Goal: Task Accomplishment & Management: Complete application form

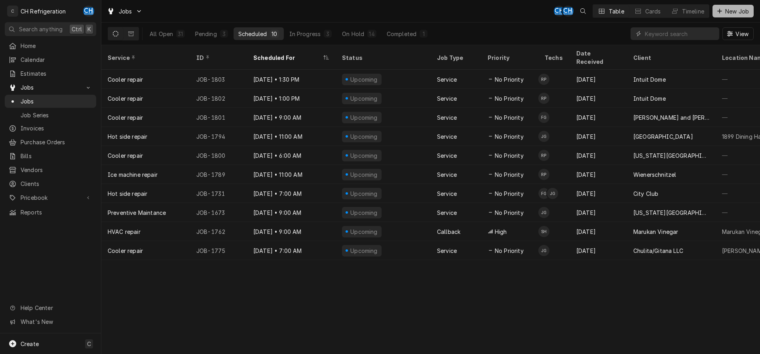
click at [719, 12] on icon "Dynamic Content Wrapper" at bounding box center [719, 11] width 5 height 6
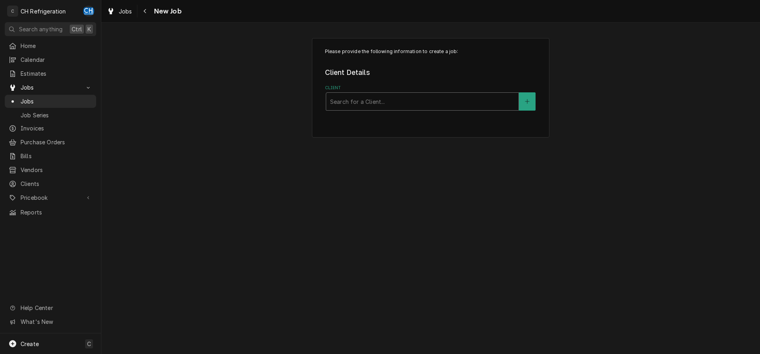
click at [413, 106] on div "Client" at bounding box center [422, 101] width 184 height 14
type input "nick"
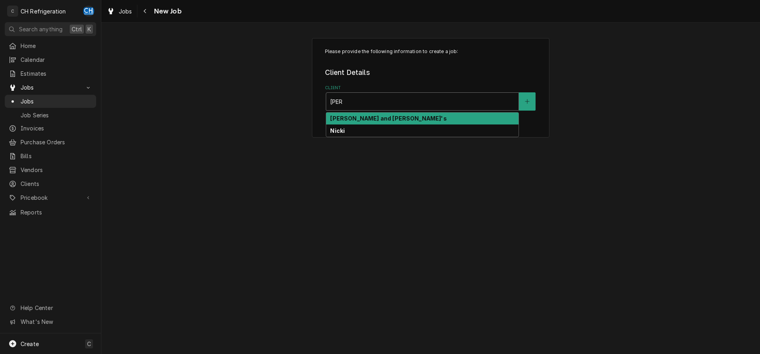
click at [413, 116] on div "[PERSON_NAME] and [PERSON_NAME]'s" at bounding box center [422, 118] width 192 height 12
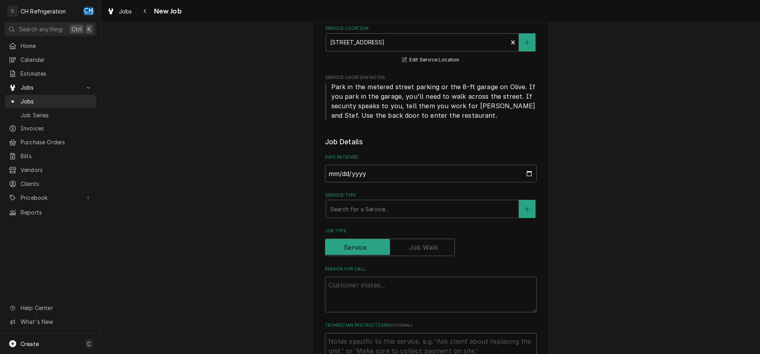
scroll to position [202, 0]
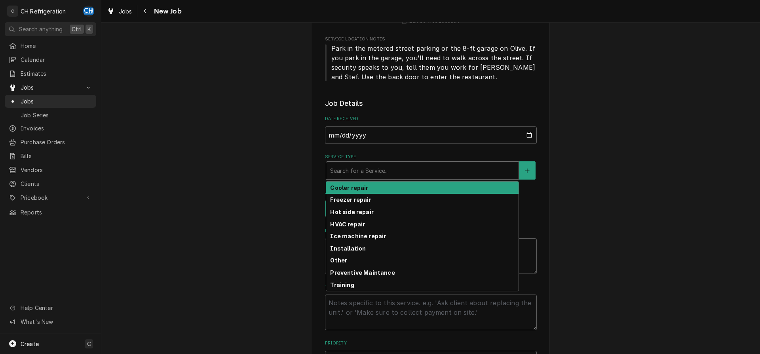
click at [388, 170] on div "Service Type" at bounding box center [422, 170] width 184 height 14
type textarea "x"
type input "w"
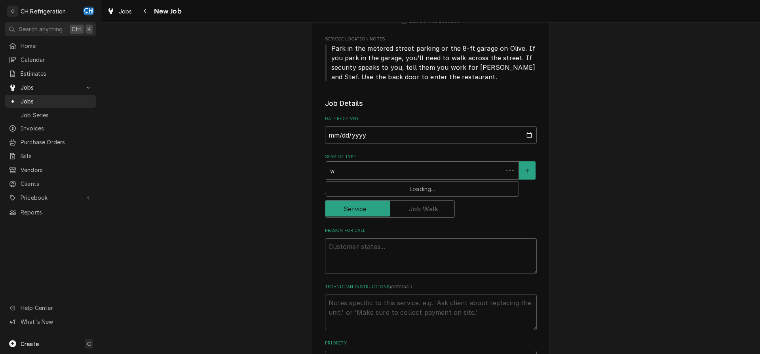
type textarea "x"
type input "wi"
type textarea "x"
type input "win"
type textarea "x"
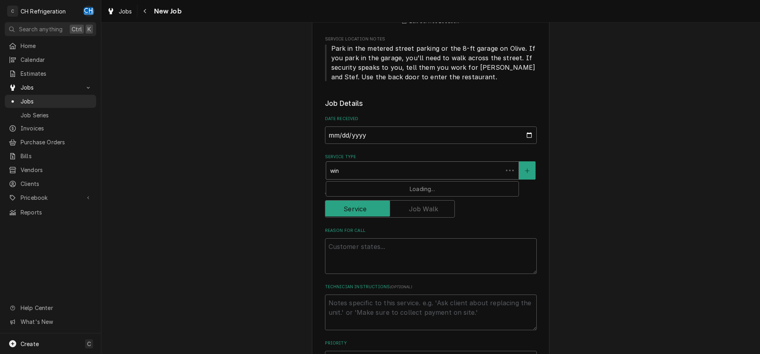
type input "wine"
drag, startPoint x: 383, startPoint y: 171, endPoint x: 318, endPoint y: 167, distance: 64.7
click at [318, 167] on div "Please provide the following information to create a job: Client Details Client…" at bounding box center [431, 274] width 238 height 876
click at [341, 168] on div "Service Type" at bounding box center [422, 170] width 184 height 14
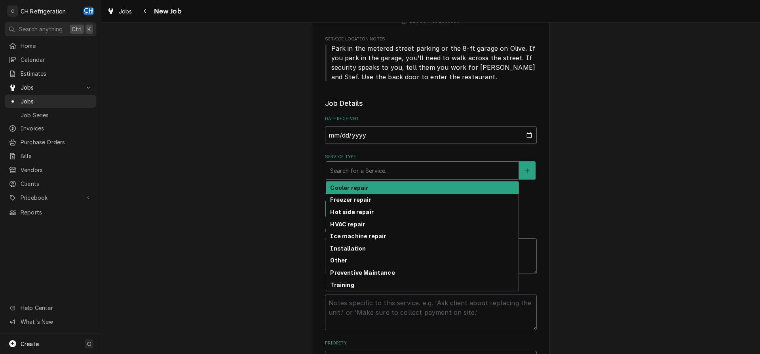
click at [360, 186] on strong "Cooler repair" at bounding box center [349, 187] width 38 height 7
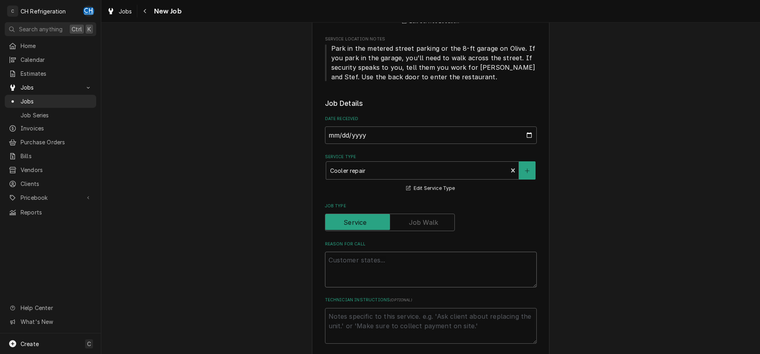
click at [405, 257] on textarea "Reason For Call" at bounding box center [431, 269] width 212 height 36
type textarea "x"
type textarea "2"
type textarea "x"
type textarea "2n"
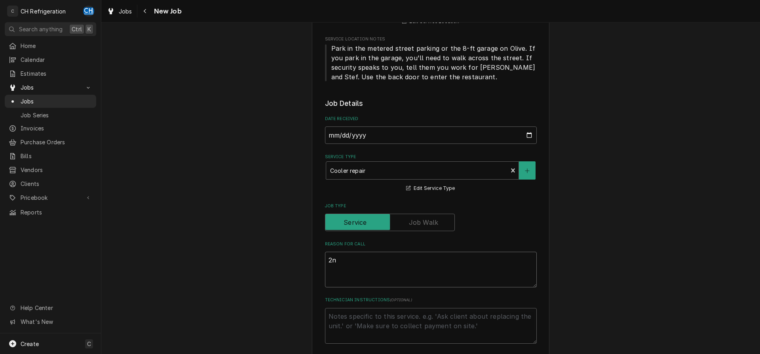
type textarea "x"
type textarea "2nd"
type textarea "x"
type textarea "2nd"
type textarea "x"
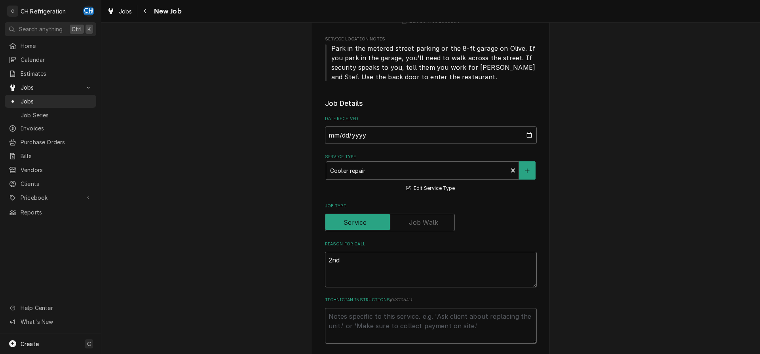
type textarea "2nd w"
type textarea "x"
type textarea "2nd wi"
type textarea "x"
type textarea "2nd win"
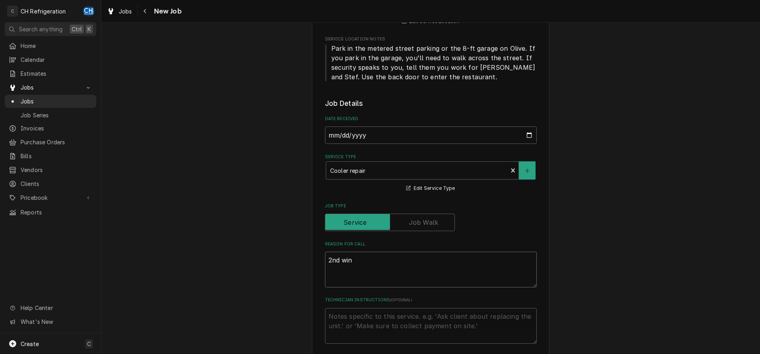
type textarea "x"
type textarea "2nd wine"
type textarea "x"
type textarea "2nd wine"
type textarea "x"
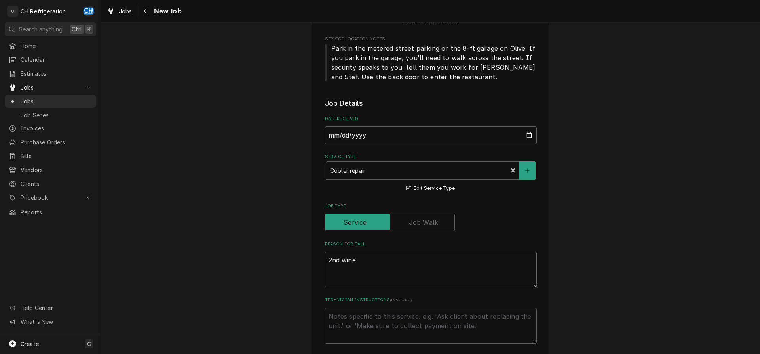
type textarea "2nd wine r"
type textarea "x"
type textarea "2nd wine ro"
type textarea "x"
type textarea "2nd wine roo"
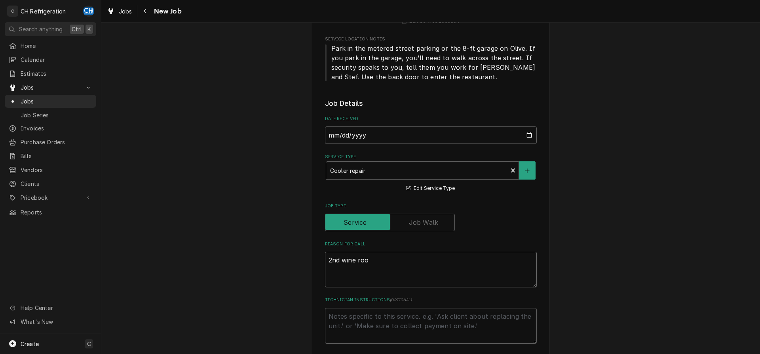
type textarea "x"
type textarea "2nd wine room"
type textarea "x"
type textarea "2nd wine room"
type textarea "x"
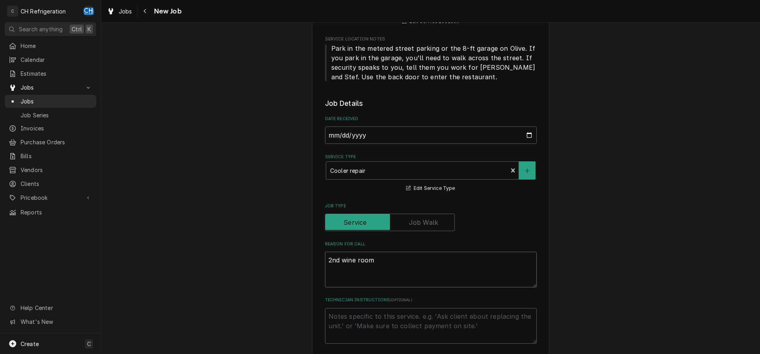
type textarea "2nd wine room i"
type textarea "x"
type textarea "2nd wine room is"
type textarea "x"
type textarea "2nd wine room is"
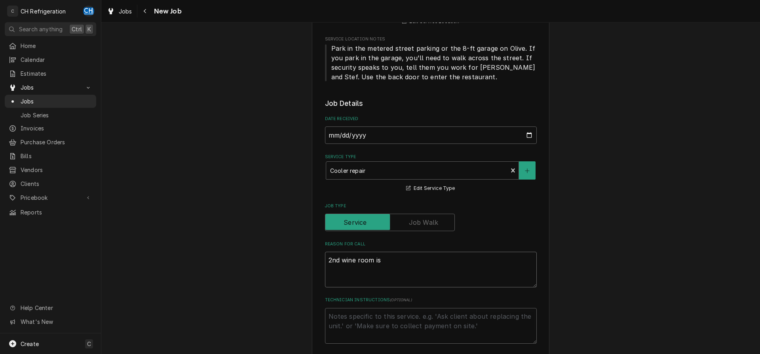
type textarea "x"
type textarea "2nd wine room is n"
type textarea "x"
type textarea "2nd wine room is no"
type textarea "x"
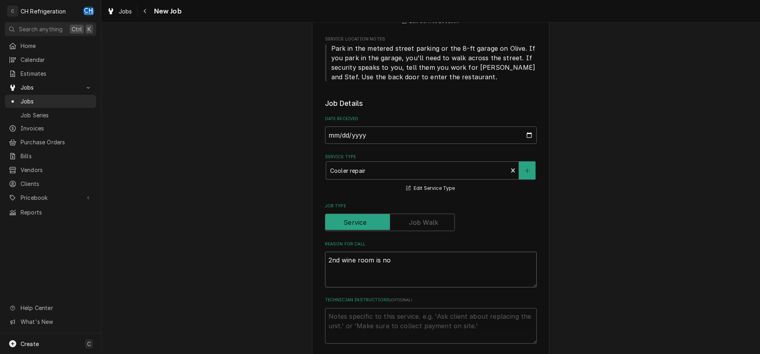
type textarea "2nd wine room is not"
type textarea "x"
type textarea "2nd wine room is not"
type textarea "x"
type textarea "2nd wine room is not w"
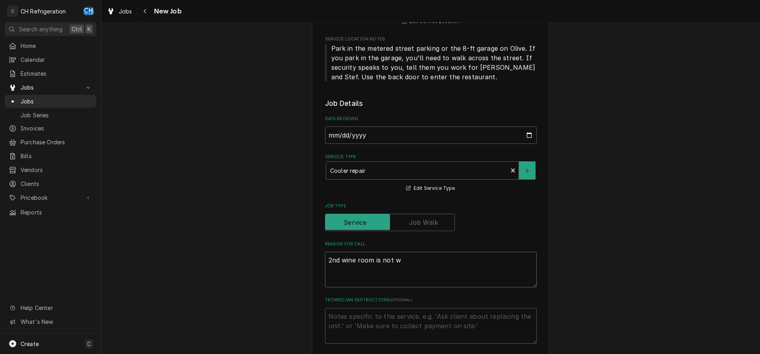
type textarea "x"
type textarea "2nd wine room is not wo"
type textarea "x"
type textarea "2nd wine room is not wor"
type textarea "x"
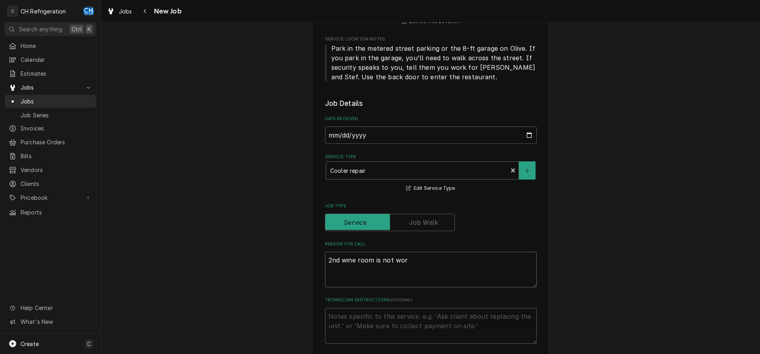
type textarea "2nd wine room is not work"
type textarea "x"
type textarea "2nd wine room is not worki"
type textarea "x"
type textarea "2nd wine room is not workin"
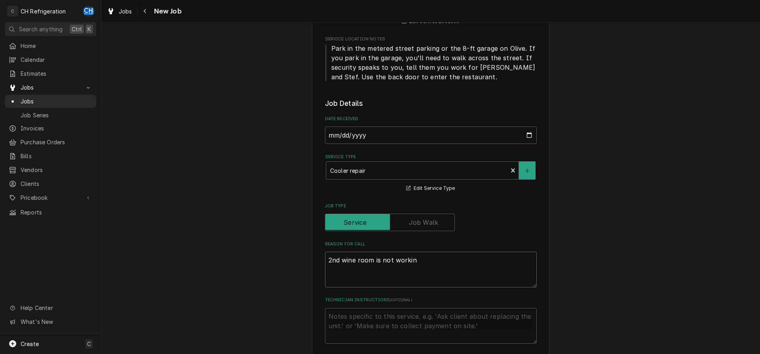
type textarea "x"
type textarea "2nd wine room is not working"
type textarea "x"
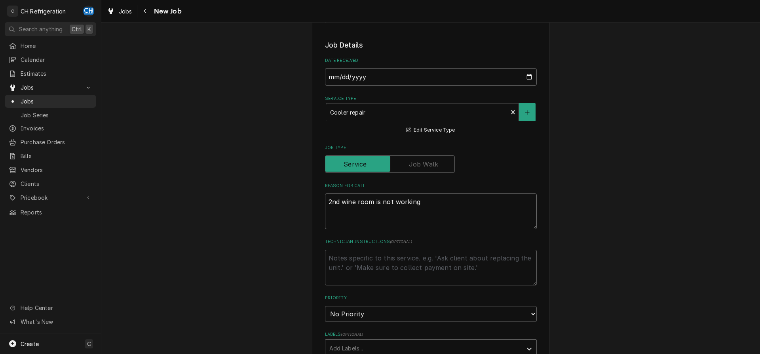
scroll to position [323, 0]
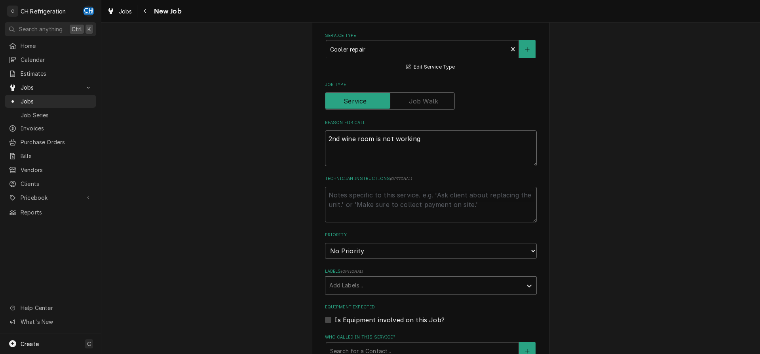
type textarea "2nd wine room is not working"
click at [325, 243] on select "No Priority Urgent High Medium Low" at bounding box center [431, 251] width 212 height 16
select select "1"
click option "Urgent" at bounding box center [0, 0] width 0 height 0
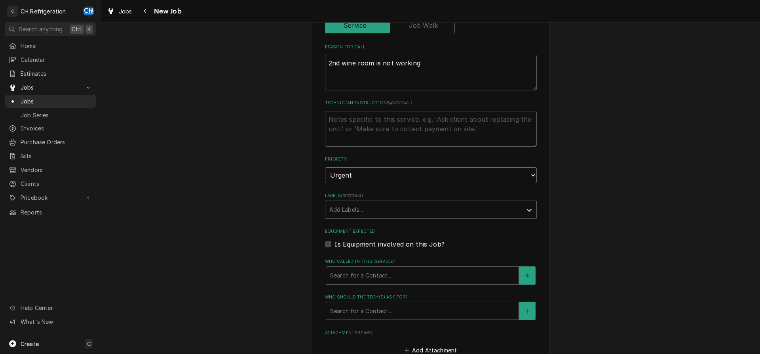
scroll to position [404, 0]
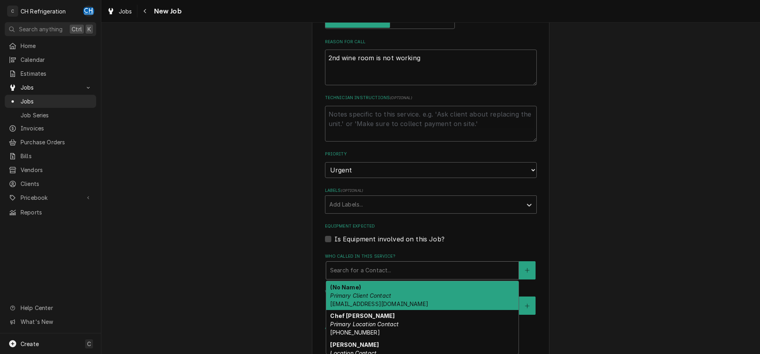
click at [408, 267] on div "Who called in this service?" at bounding box center [422, 270] width 184 height 14
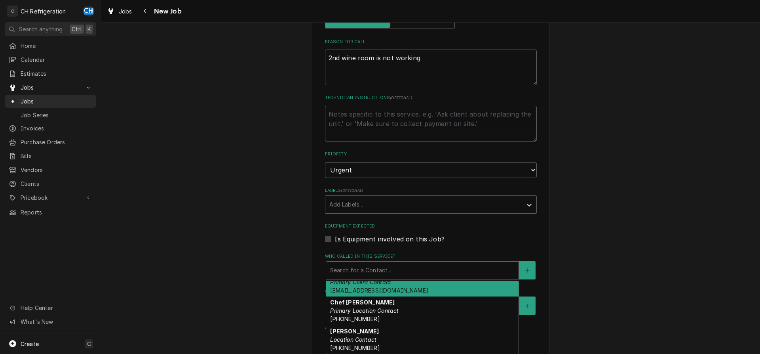
scroll to position [525, 0]
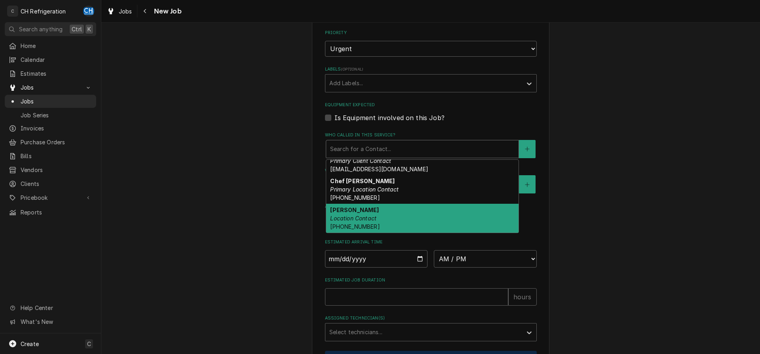
click at [439, 209] on div "Marlon Dominguez Location Contact (213) 291-4416" at bounding box center [422, 218] width 192 height 29
type textarea "x"
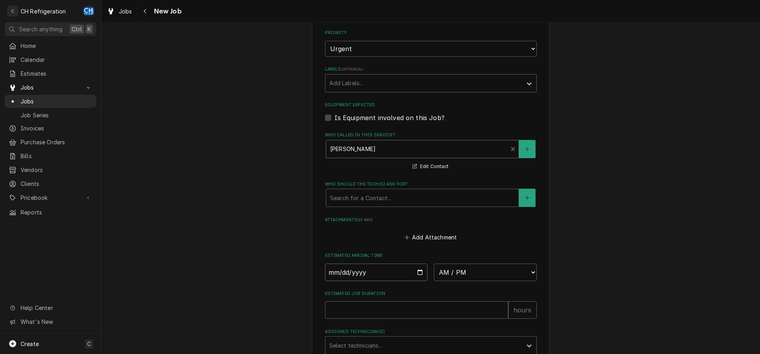
click at [416, 270] on input "Date" at bounding box center [376, 271] width 103 height 17
type input "2025-08-26"
click at [434, 263] on select "AM / PM 6:00 AM 6:15 AM 6:30 AM 6:45 AM 7:00 AM 7:15 AM 7:30 AM 7:45 AM 8:00 AM…" at bounding box center [485, 271] width 103 height 17
type textarea "x"
select select "10:00:00"
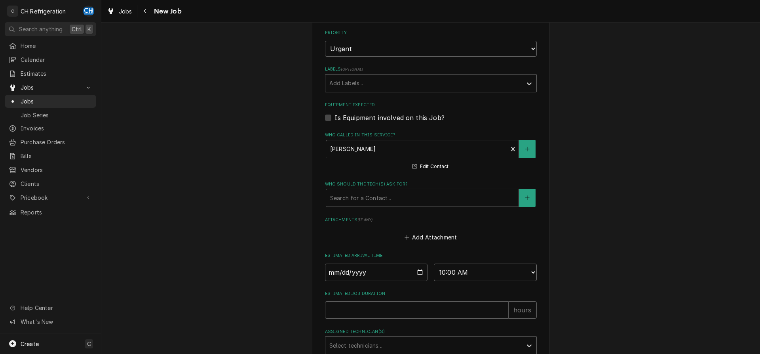
click option "10:00 AM" at bounding box center [0, 0] width 0 height 0
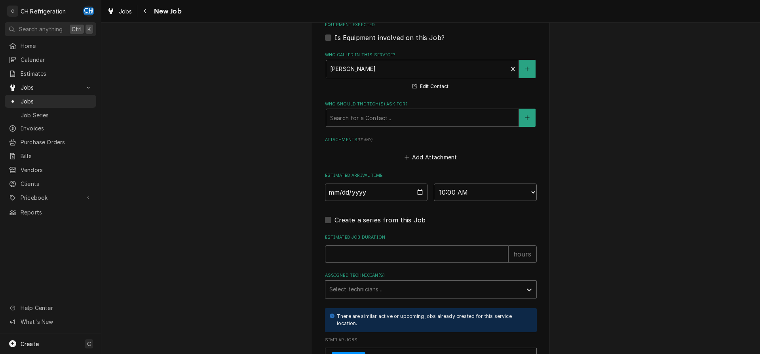
scroll to position [606, 0]
type textarea "x"
type input "1"
click at [501, 249] on input "1" at bounding box center [416, 252] width 183 height 17
type textarea "x"
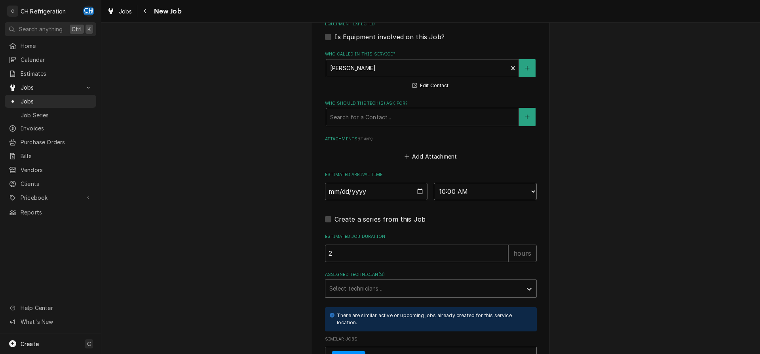
type input "2"
click at [501, 249] on input "2" at bounding box center [416, 252] width 183 height 17
click at [394, 283] on div "Assigned Technician(s)" at bounding box center [423, 288] width 189 height 14
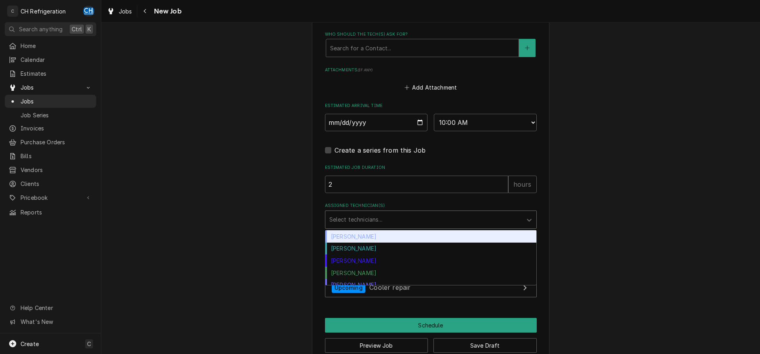
scroll to position [690, 0]
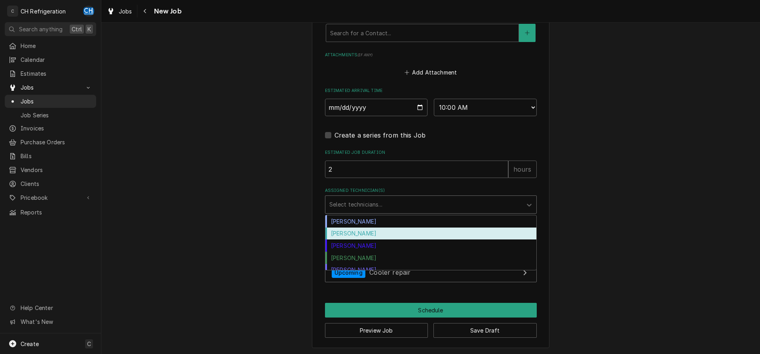
click at [355, 234] on div "Fred Gonzalez" at bounding box center [430, 233] width 211 height 12
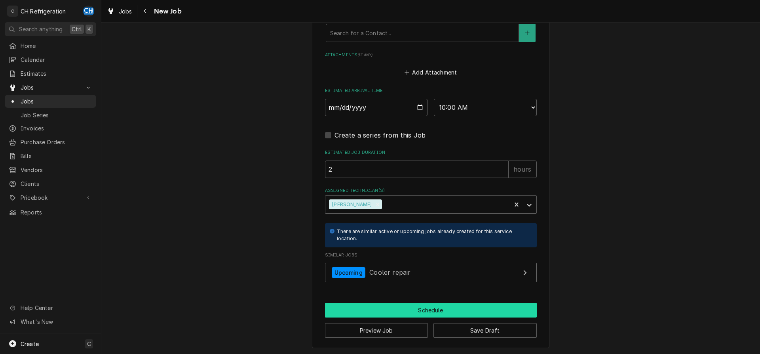
click at [402, 305] on button "Schedule" at bounding box center [431, 309] width 212 height 15
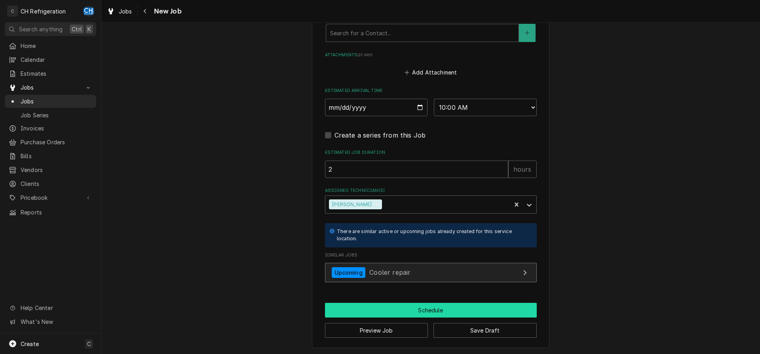
scroll to position [683, 0]
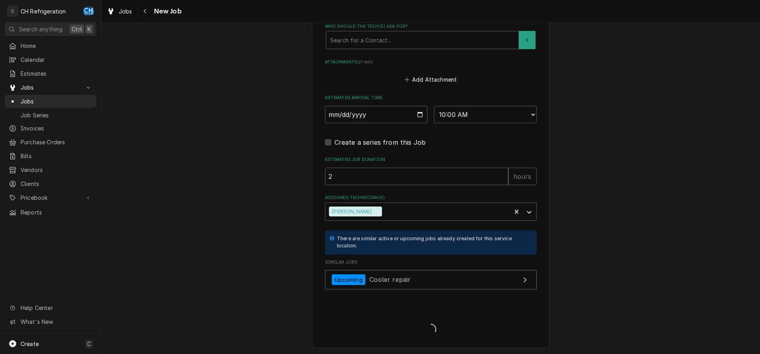
type textarea "x"
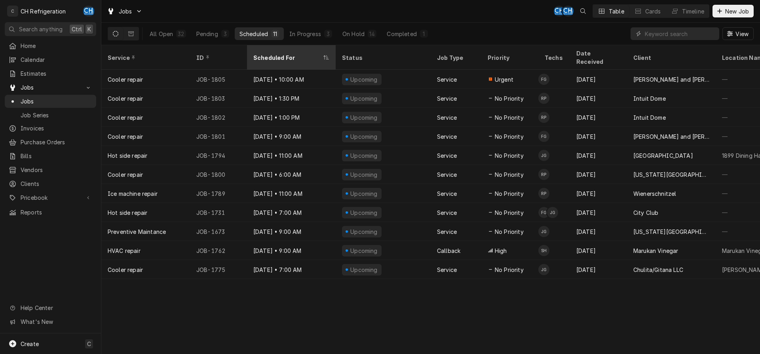
click at [271, 53] on div "Scheduled For" at bounding box center [287, 57] width 68 height 8
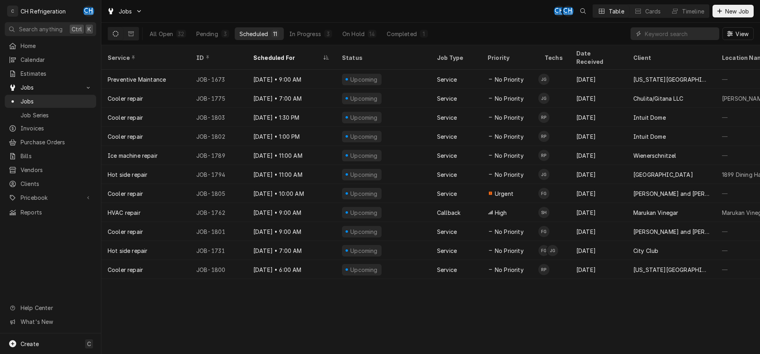
click at [271, 53] on div "Scheduled For" at bounding box center [287, 57] width 68 height 8
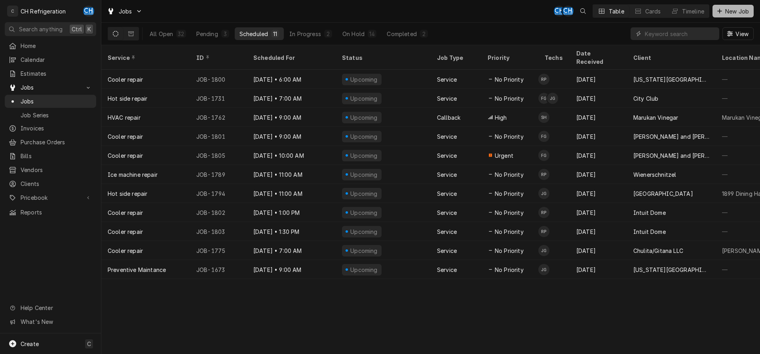
click at [721, 10] on icon "Dynamic Content Wrapper" at bounding box center [719, 11] width 5 height 6
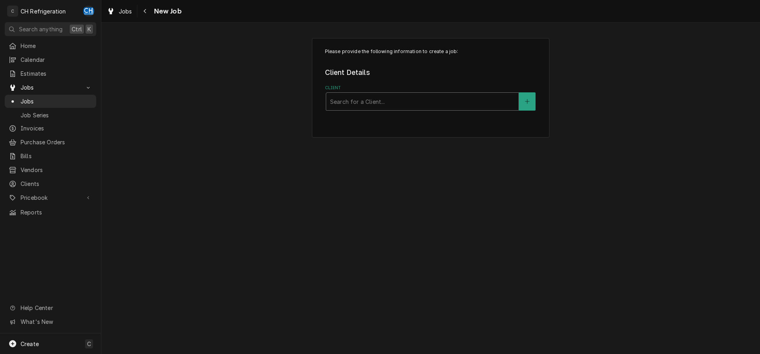
click at [383, 97] on div "Client" at bounding box center [422, 101] width 184 height 14
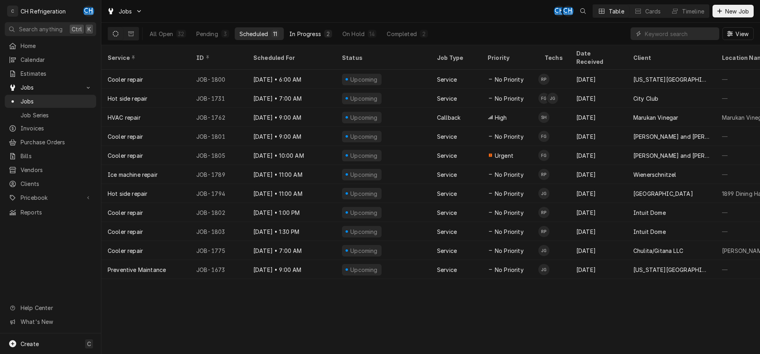
click at [313, 33] on div "In Progress" at bounding box center [305, 34] width 32 height 8
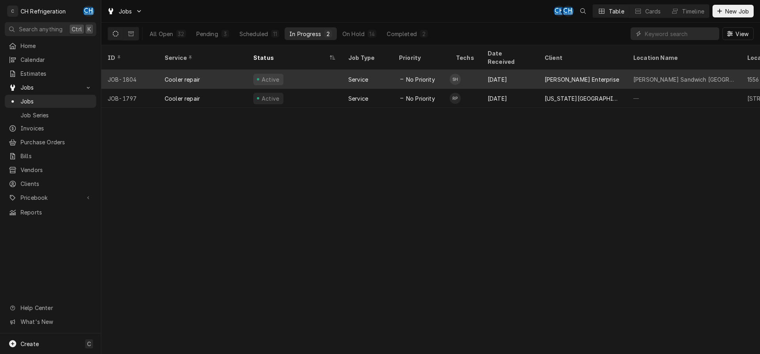
click at [552, 75] on div "[PERSON_NAME] Enterprise" at bounding box center [582, 79] width 74 height 8
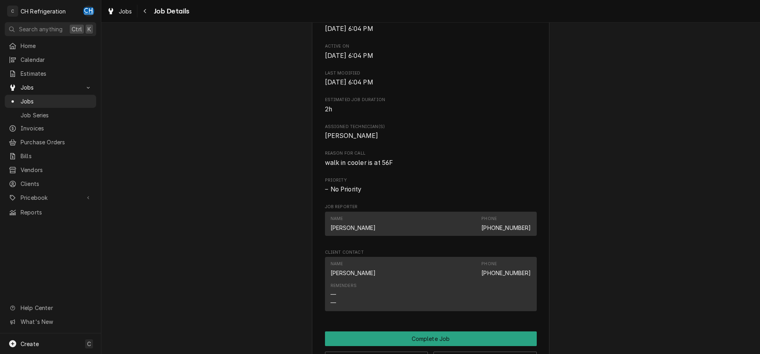
scroll to position [604, 0]
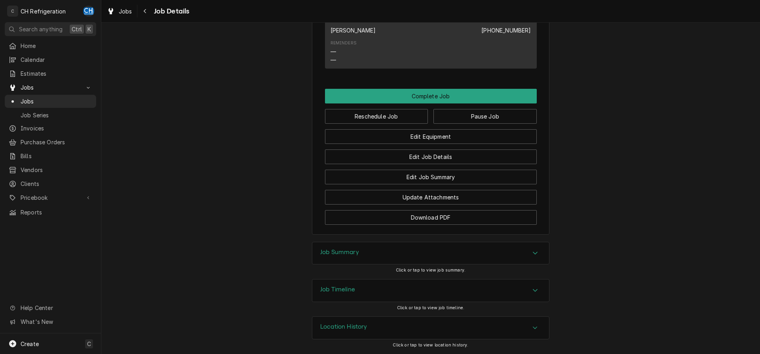
click at [388, 259] on div "Job Summary" at bounding box center [430, 253] width 237 height 22
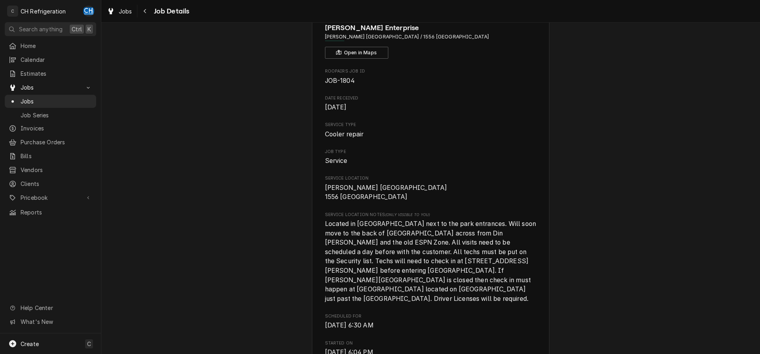
scroll to position [0, 0]
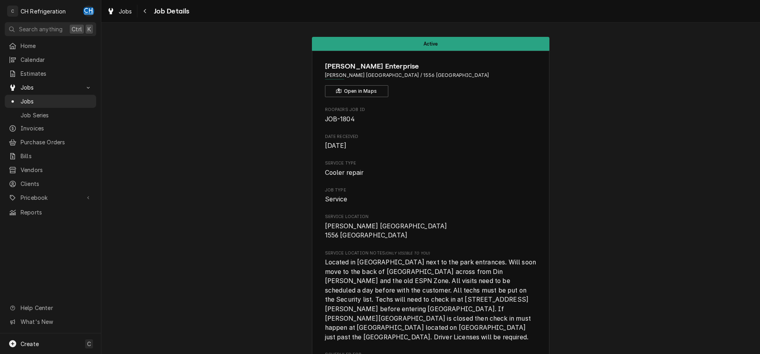
drag, startPoint x: 386, startPoint y: 75, endPoint x: 488, endPoint y: 81, distance: 102.3
click at [488, 81] on div "Earl Enterprise Earl Sandwich Anaheim / 1556 Disneyland Dr, Anaheim, CA 92802 O…" at bounding box center [431, 79] width 212 height 36
copy span "1556 Disneyland Dr, Anaheim, CA 92802"
click at [146, 11] on icon "Navigate back" at bounding box center [145, 11] width 4 height 6
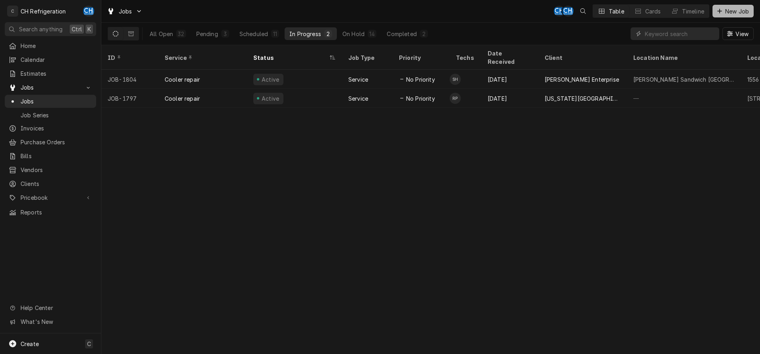
click at [742, 10] on span "New Job" at bounding box center [737, 11] width 27 height 8
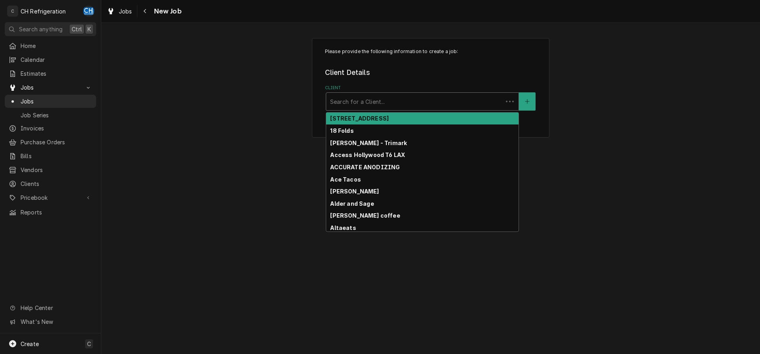
click at [437, 104] on div "Client" at bounding box center [414, 101] width 169 height 14
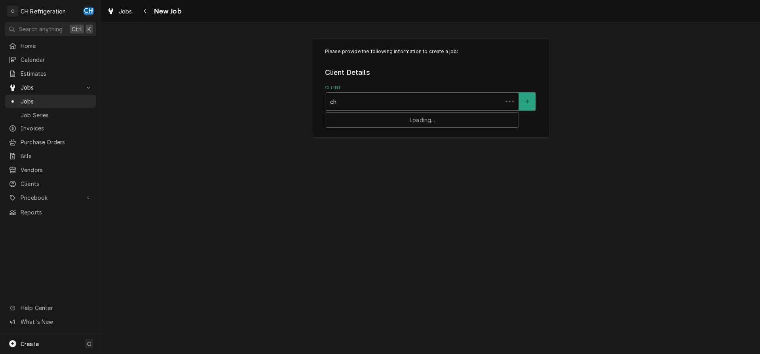
type input "c"
type input "[PERSON_NAME]"
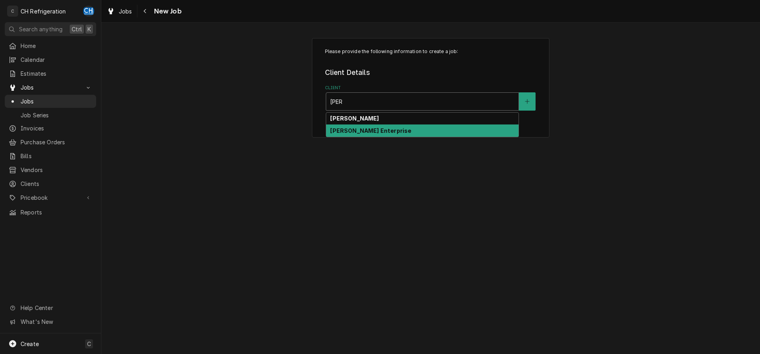
click at [411, 130] on div "[PERSON_NAME] Enterprise" at bounding box center [422, 130] width 192 height 12
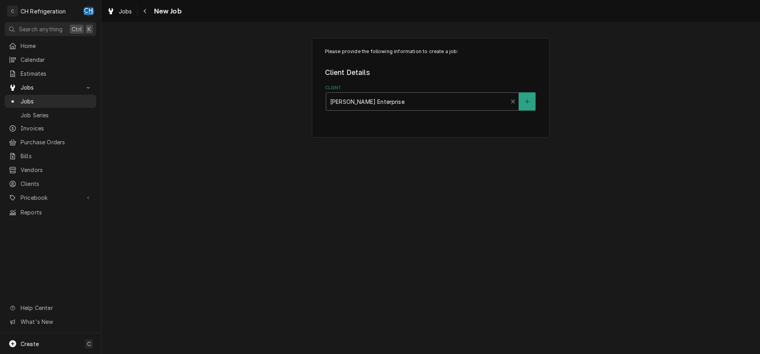
click at [411, 103] on div "Client" at bounding box center [417, 101] width 174 height 14
drag, startPoint x: 367, startPoint y: 99, endPoint x: 312, endPoint y: 103, distance: 54.4
click at [312, 103] on div "Please provide the following information to create a job: Client Details Client…" at bounding box center [431, 112] width 238 height 148
click at [374, 101] on div "Client" at bounding box center [417, 101] width 174 height 14
type input "e"
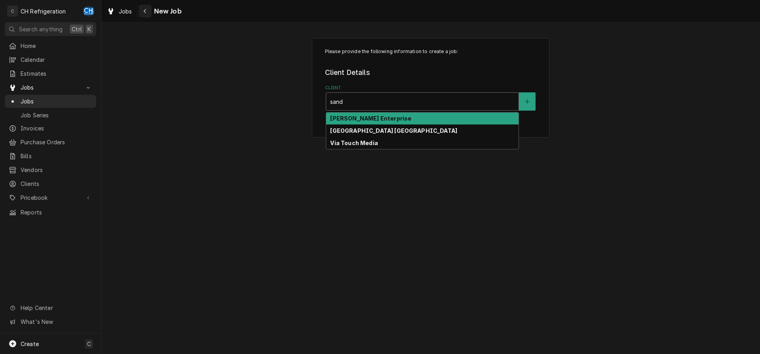
type input "sand"
click at [146, 13] on icon "Navigate back" at bounding box center [145, 11] width 4 height 6
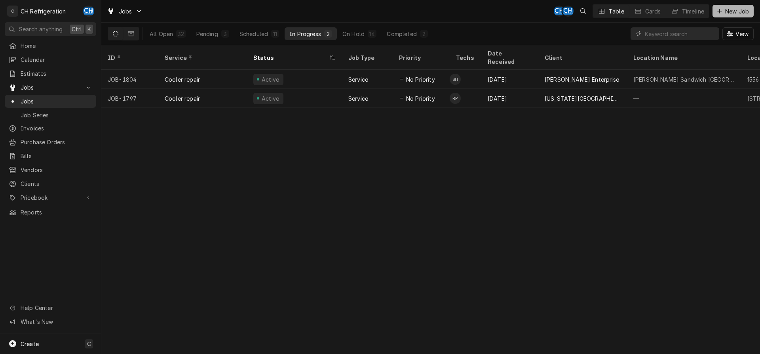
click at [736, 11] on span "New Job" at bounding box center [737, 11] width 27 height 8
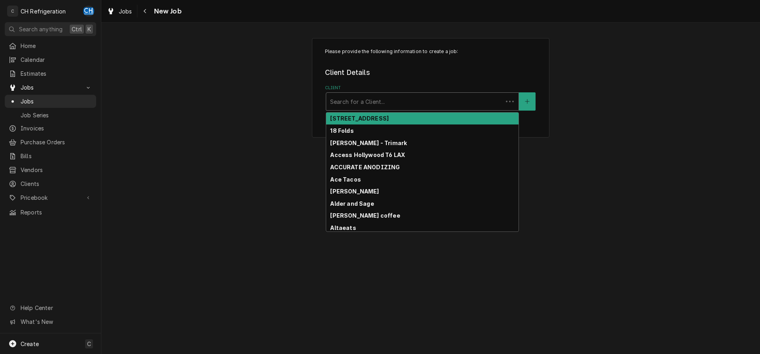
click at [395, 101] on div "Client" at bounding box center [414, 101] width 169 height 14
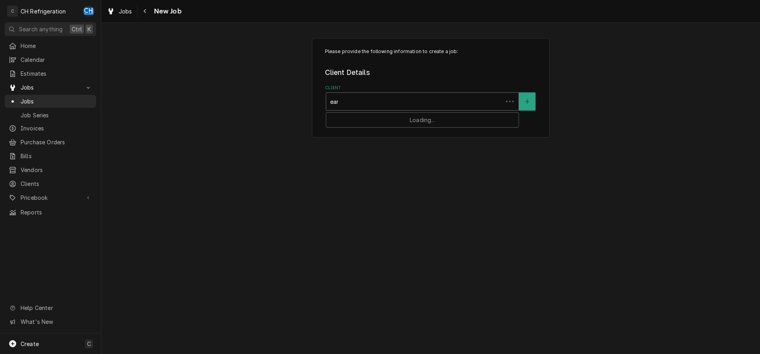
type input "[PERSON_NAME]"
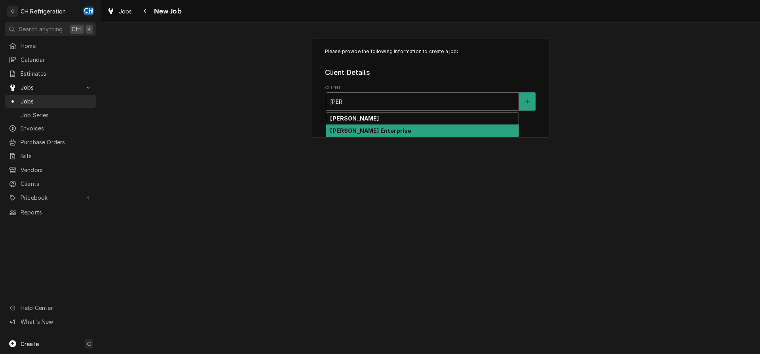
click at [376, 131] on div "[PERSON_NAME] Enterprise" at bounding box center [422, 130] width 192 height 12
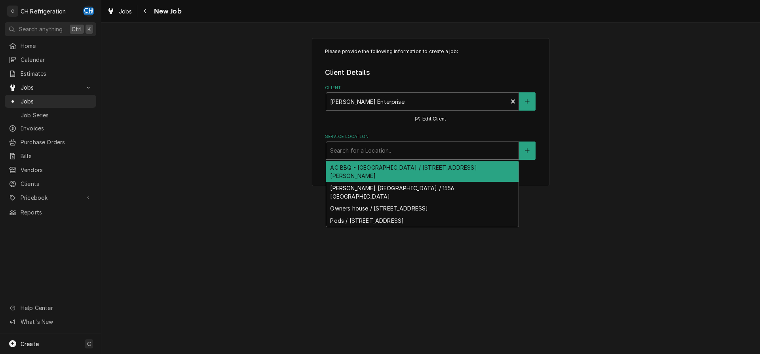
click at [375, 144] on div "Service Location" at bounding box center [422, 150] width 184 height 14
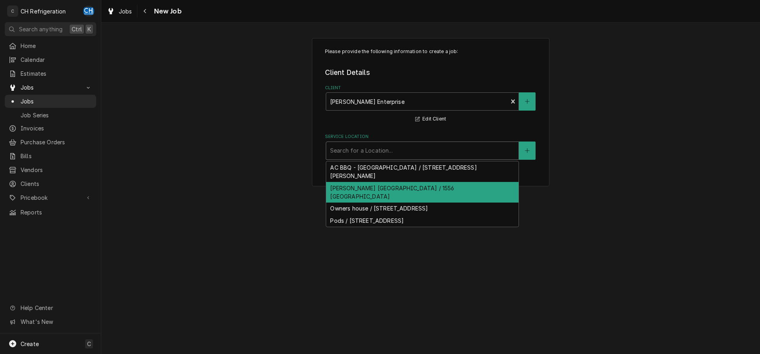
click at [403, 189] on div "Earl Sandwich Anaheim / 1556 Disneyland Dr, Anaheim, CA 92802" at bounding box center [422, 192] width 192 height 21
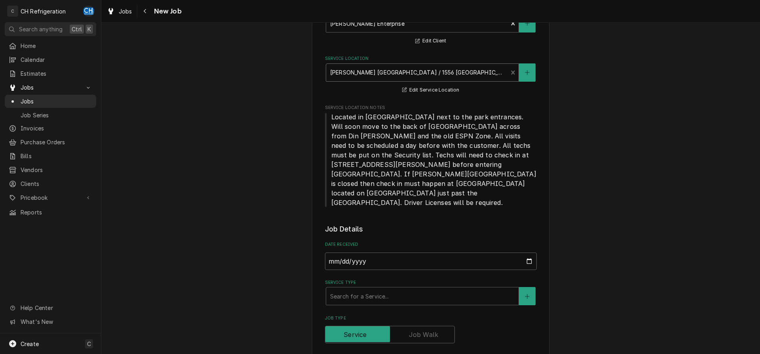
scroll to position [121, 0]
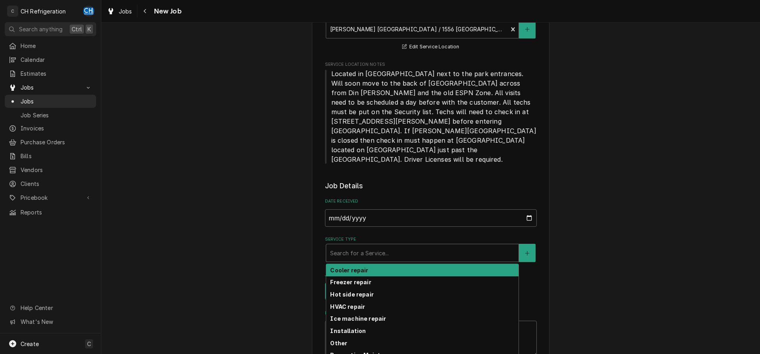
click at [361, 245] on div "Service Type" at bounding box center [422, 252] width 184 height 14
click at [370, 264] on div "Cooler repair" at bounding box center [422, 270] width 192 height 12
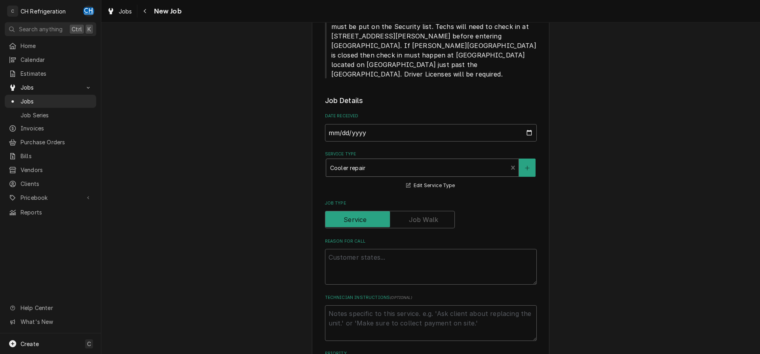
scroll to position [283, 0]
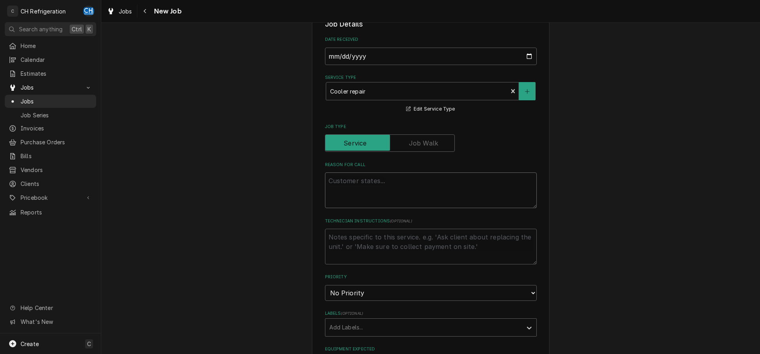
click at [368, 173] on textarea "Reason For Call" at bounding box center [431, 190] width 212 height 36
type textarea "x"
type textarea "2"
type textarea "x"
type textarea "2n"
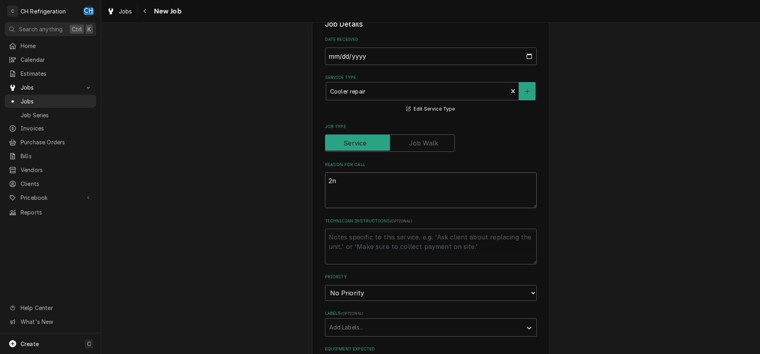
type textarea "x"
type textarea "2nd"
type textarea "x"
type textarea "2nd"
type textarea "x"
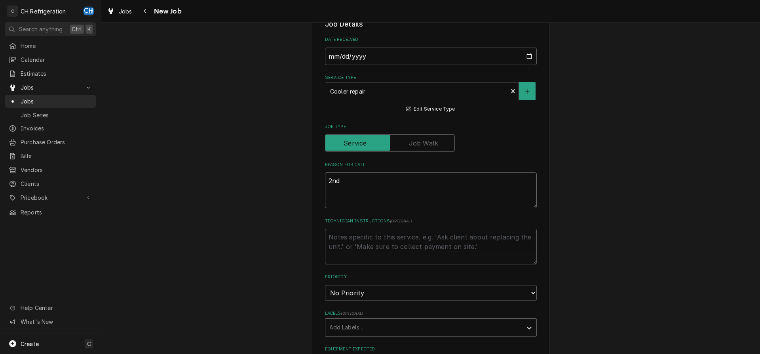
type textarea "2nd w"
type textarea "x"
type textarea "2nd wa"
type textarea "x"
type textarea "2nd wal"
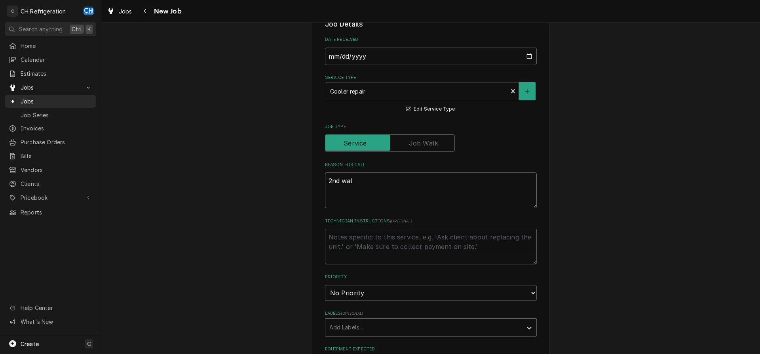
type textarea "x"
type textarea "2nd walk"
type textarea "x"
type textarea "2nd walk"
type textarea "x"
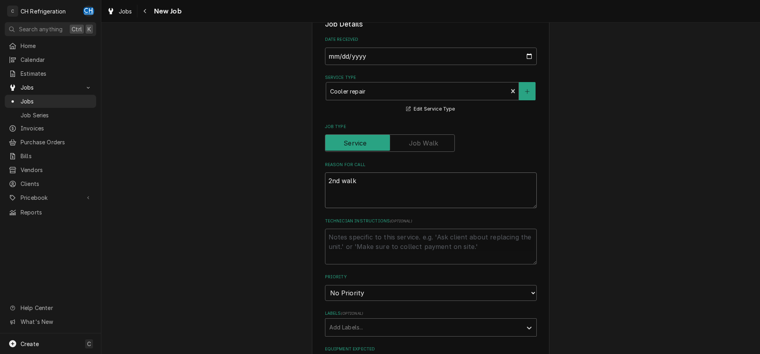
type textarea "2nd walk i"
type textarea "x"
type textarea "2nd walk in"
type textarea "x"
type textarea "2nd walk in"
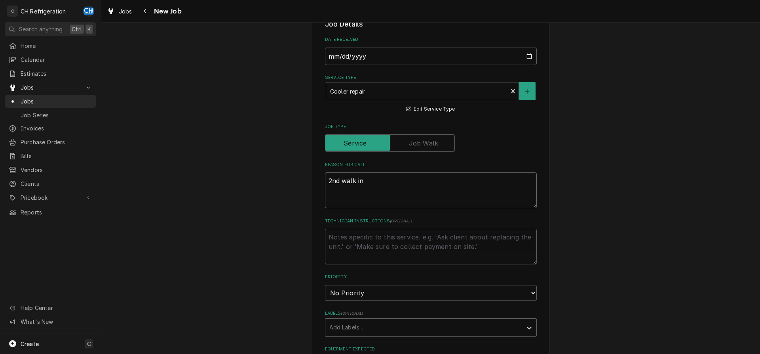
type textarea "x"
type textarea "2nd walk in i"
type textarea "x"
type textarea "2nd walk in in"
type textarea "x"
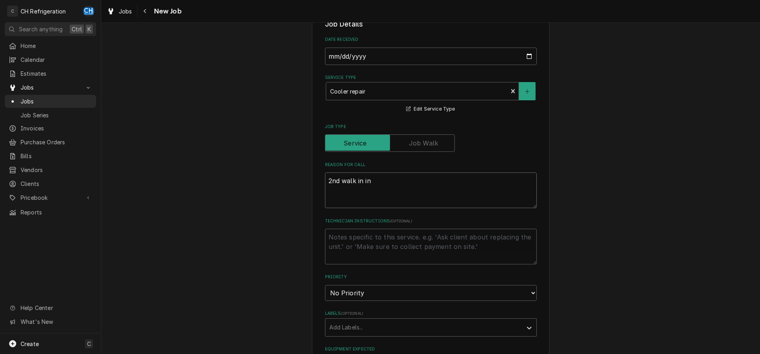
type textarea "2nd walk in i"
type textarea "x"
type textarea "2nd walk in is"
type textarea "x"
type textarea "2nd walk in isn"
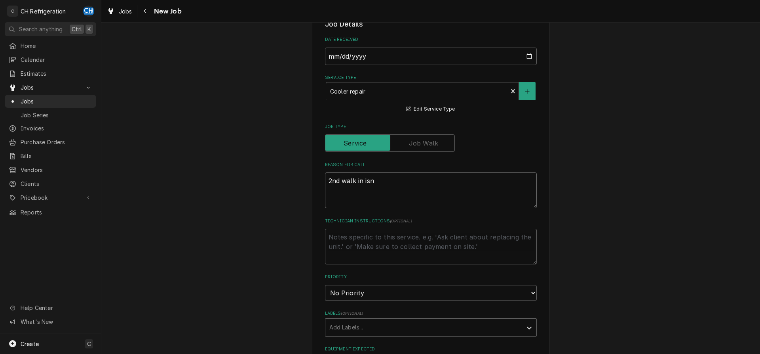
type textarea "x"
type textarea "2nd walk in isn'"
type textarea "x"
type textarea "2nd walk in isn't"
type textarea "x"
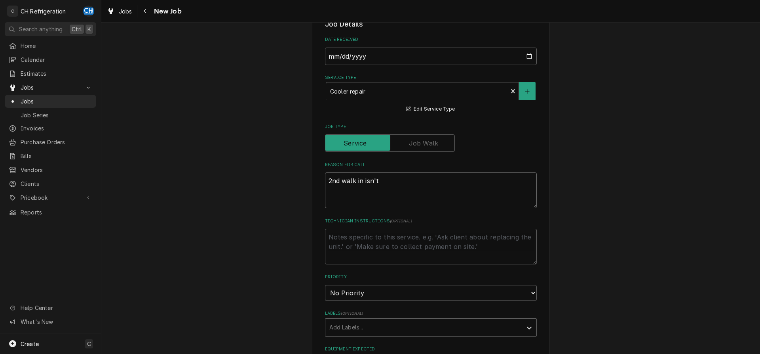
type textarea "2nd walk in isn't"
type textarea "x"
type textarea "2nd walk in isn't w"
type textarea "x"
type textarea "2nd walk in isn't wo"
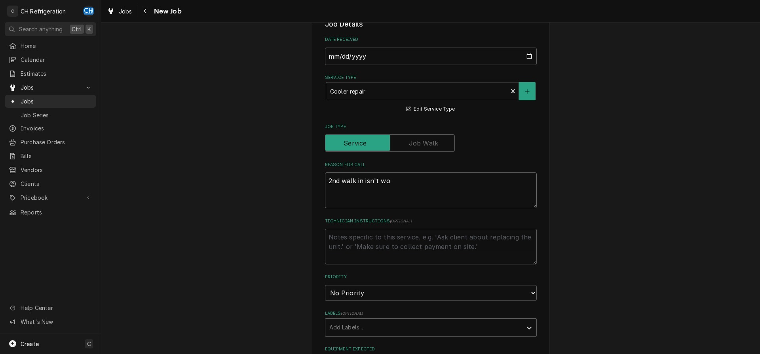
type textarea "x"
type textarea "2nd walk in isn't wor"
type textarea "x"
type textarea "2nd walk in isn't work"
type textarea "x"
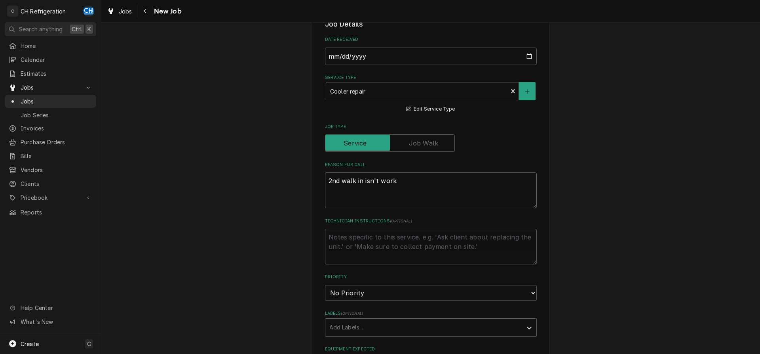
type textarea "2nd walk in isn't worki"
type textarea "x"
type textarea "2nd walk in isn't workin"
type textarea "x"
type textarea "2nd walk in isn't working"
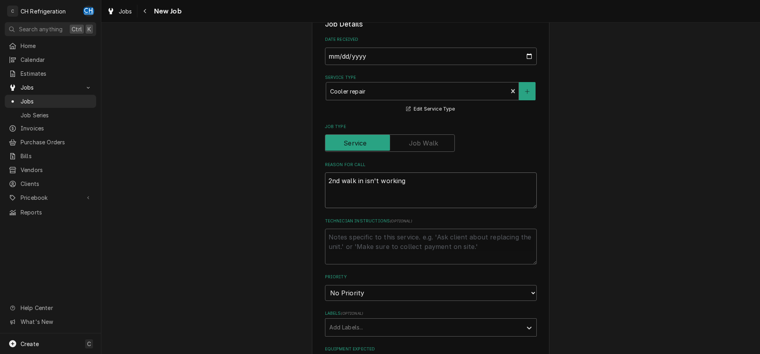
type textarea "x"
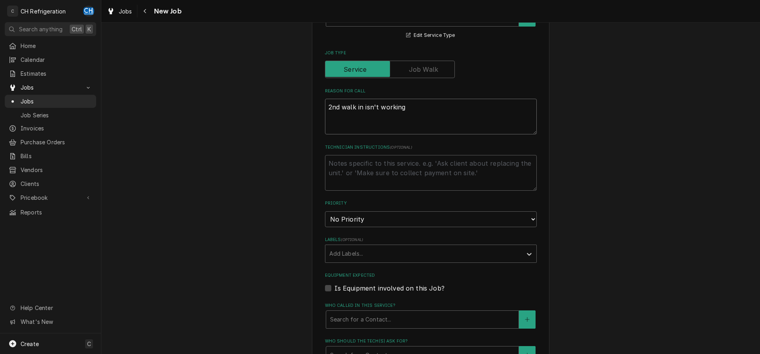
scroll to position [444, 0]
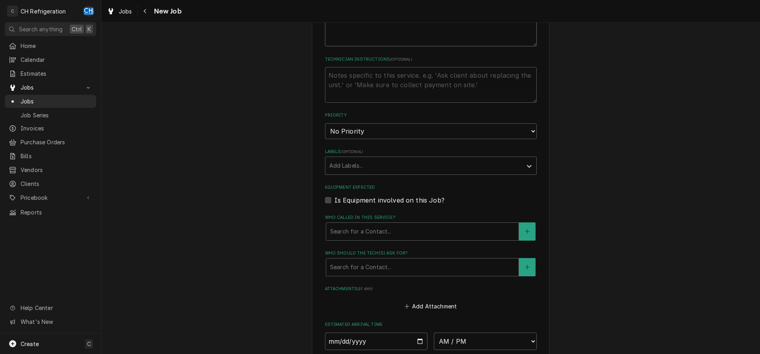
type textarea "2nd walk in isn't working"
click at [402, 214] on div "Who called in this service? Search for a Contact..." at bounding box center [431, 227] width 212 height 26
click at [402, 223] on div "Search for a Contact..." at bounding box center [422, 231] width 192 height 17
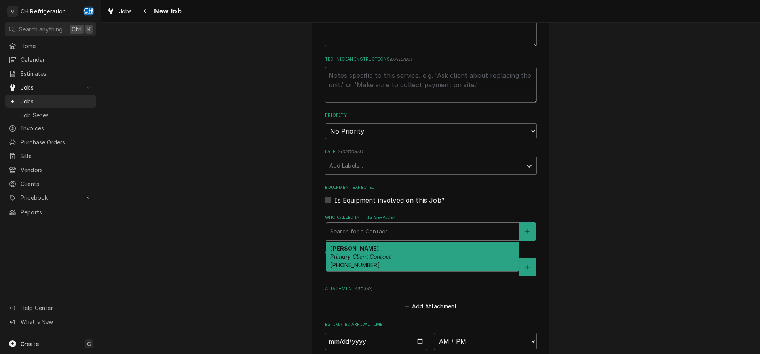
click at [389, 242] on div "Juan Primary Client Contact (714) 326-8744" at bounding box center [422, 256] width 192 height 29
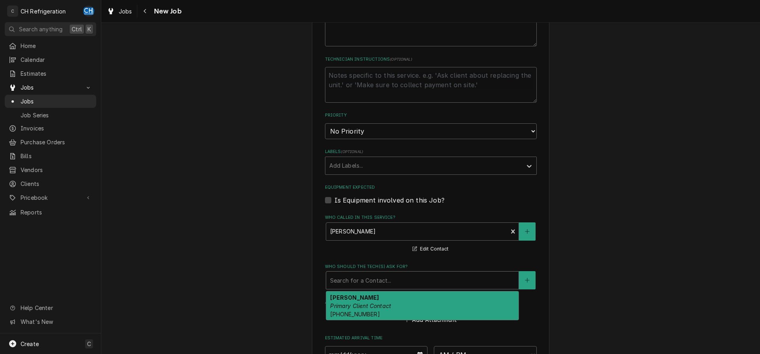
click at [392, 273] on div "Who should the tech(s) ask for?" at bounding box center [422, 280] width 184 height 14
click at [388, 302] on em "Primary Client Contact" at bounding box center [360, 305] width 61 height 7
type textarea "x"
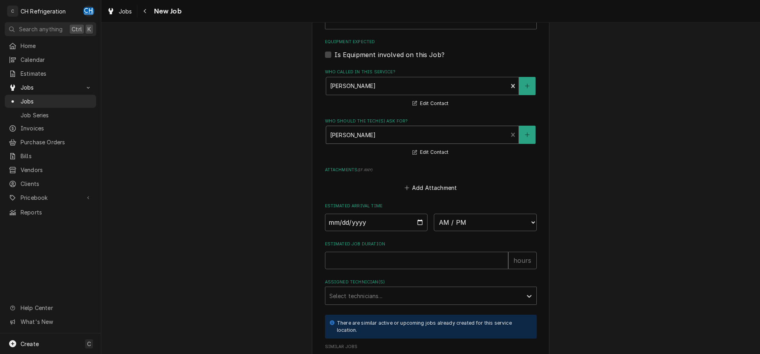
scroll to position [606, 0]
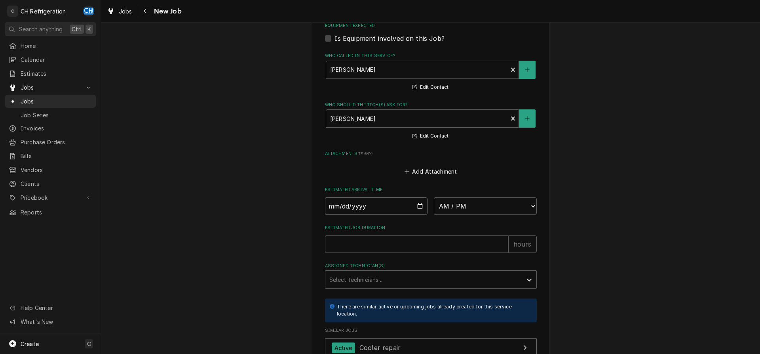
click at [416, 197] on input "Date" at bounding box center [376, 205] width 103 height 17
type input "2025-08-25"
click at [434, 197] on select "AM / PM 6:00 AM 6:15 AM 6:30 AM 6:45 AM 7:00 AM 7:15 AM 7:30 AM 7:45 AM 8:00 AM…" at bounding box center [485, 205] width 103 height 17
type textarea "x"
select select "19:00:00"
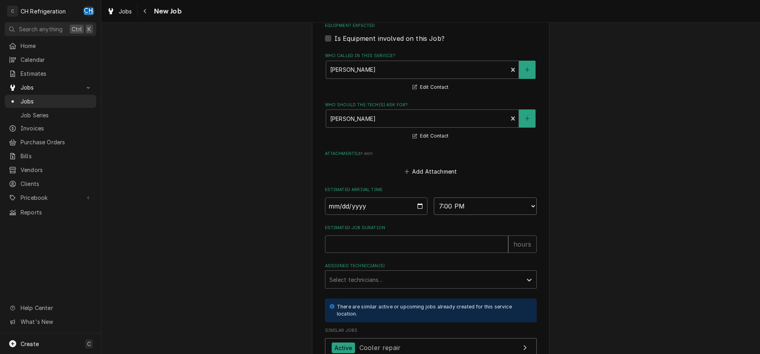
click option "7:00 PM" at bounding box center [0, 0] width 0 height 0
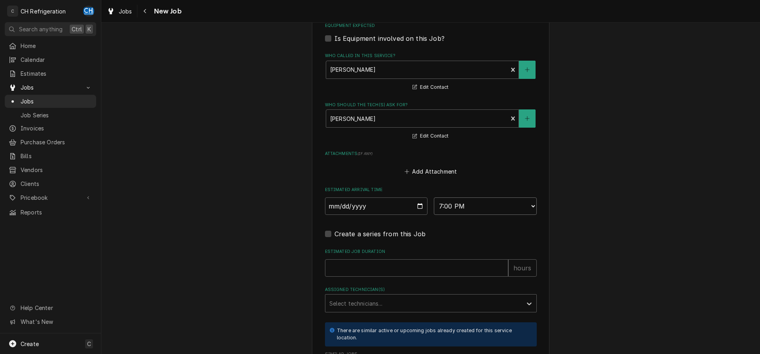
type textarea "x"
type input "1"
click at [504, 259] on input "1" at bounding box center [416, 267] width 183 height 17
type textarea "x"
type input "2"
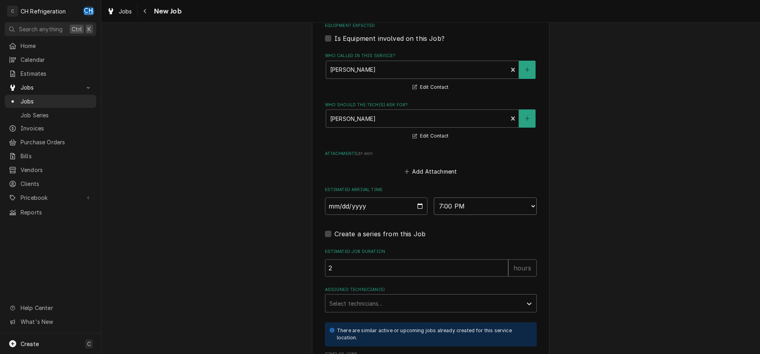
click at [504, 259] on input "2" at bounding box center [416, 267] width 183 height 17
click at [408, 296] on div "Assigned Technician(s)" at bounding box center [423, 303] width 189 height 14
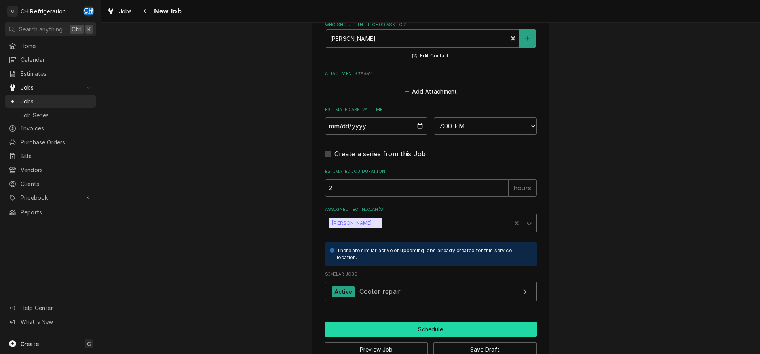
click at [402, 321] on button "Schedule" at bounding box center [431, 328] width 212 height 15
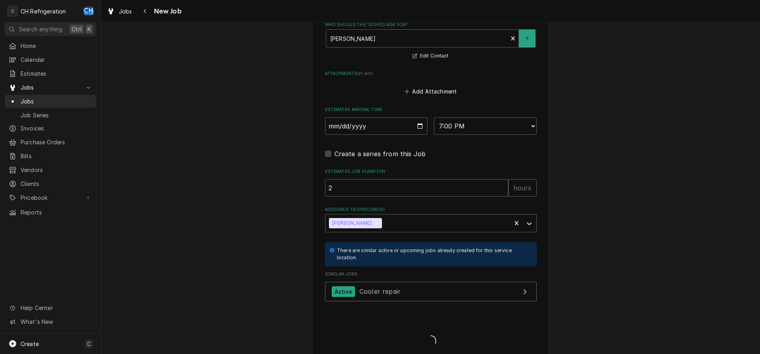
scroll to position [679, 0]
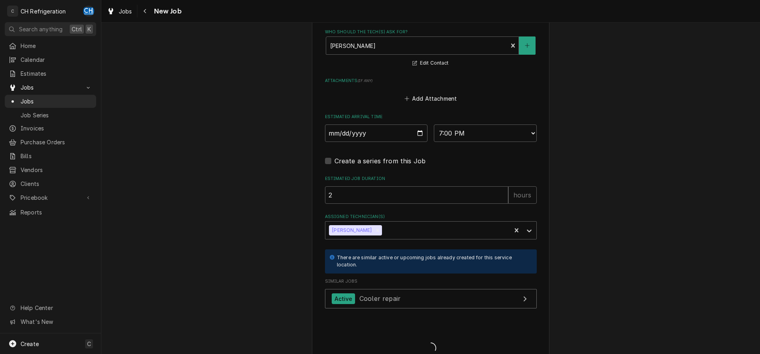
type textarea "x"
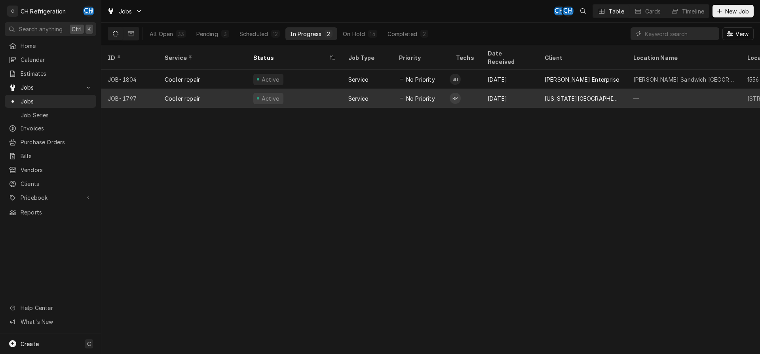
click at [320, 89] on div "Active" at bounding box center [294, 98] width 95 height 19
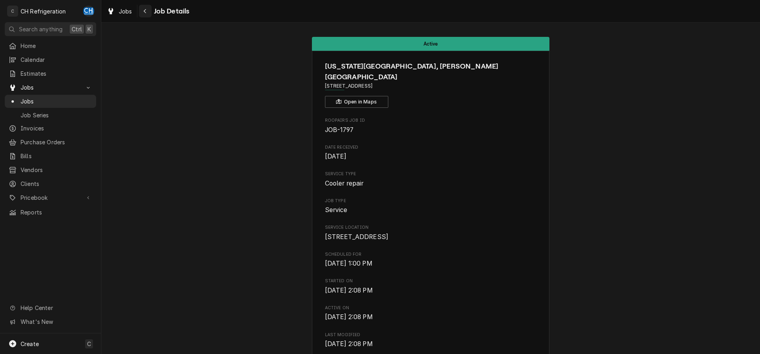
click at [146, 10] on icon "Navigate back" at bounding box center [145, 11] width 4 height 6
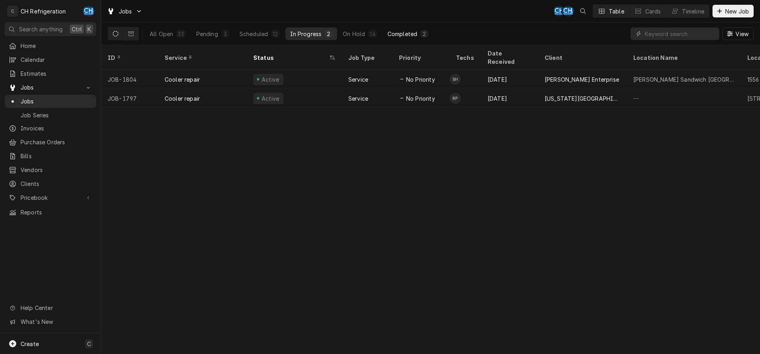
click at [418, 34] on button "Completed 2" at bounding box center [408, 33] width 50 height 13
click at [117, 34] on icon "Dynamic Content Wrapper" at bounding box center [116, 34] width 6 height 6
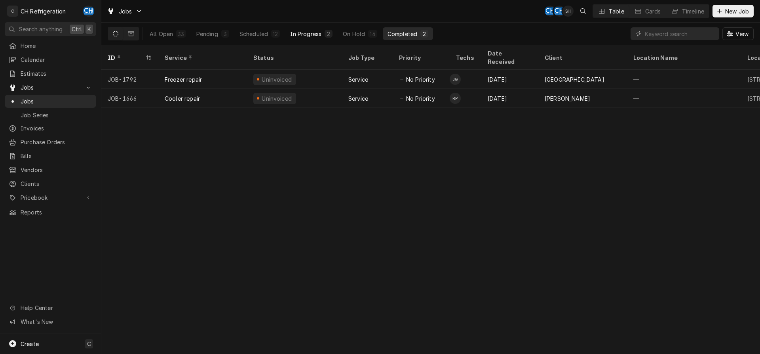
click at [313, 32] on div "In Progress" at bounding box center [306, 34] width 32 height 8
click at [415, 30] on div "Completed" at bounding box center [403, 34] width 30 height 8
click at [413, 34] on div "Completed" at bounding box center [403, 34] width 30 height 8
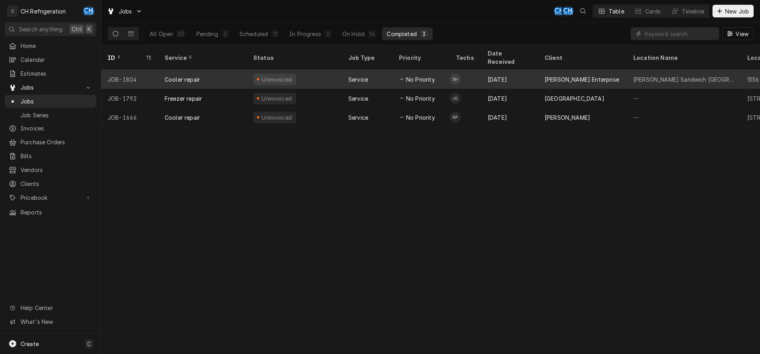
click at [506, 75] on div "[DATE]" at bounding box center [509, 79] width 57 height 19
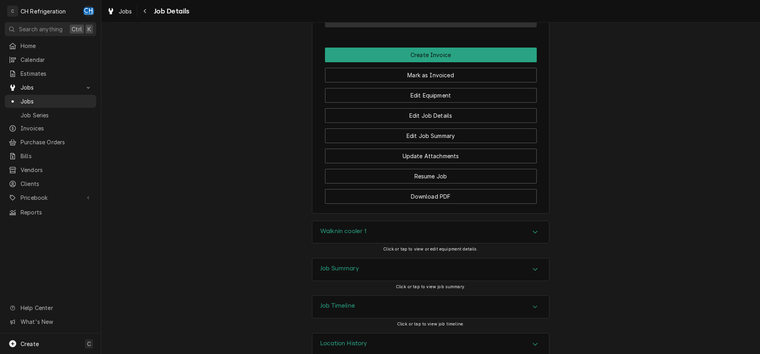
scroll to position [662, 0]
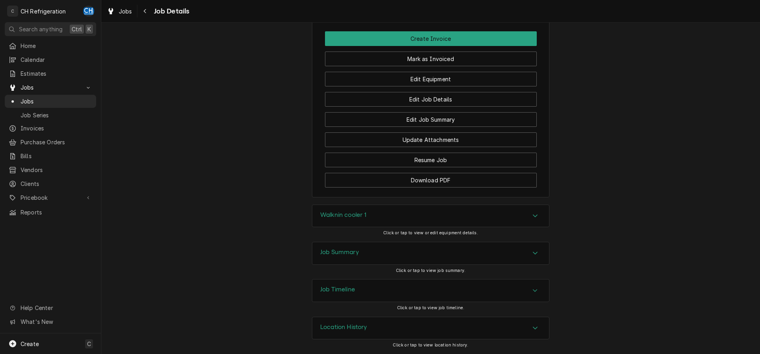
click at [459, 211] on div "Walknin cooler 1" at bounding box center [430, 216] width 237 height 22
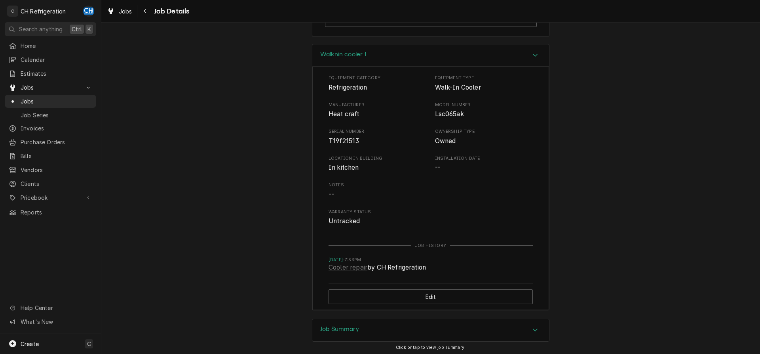
scroll to position [899, 0]
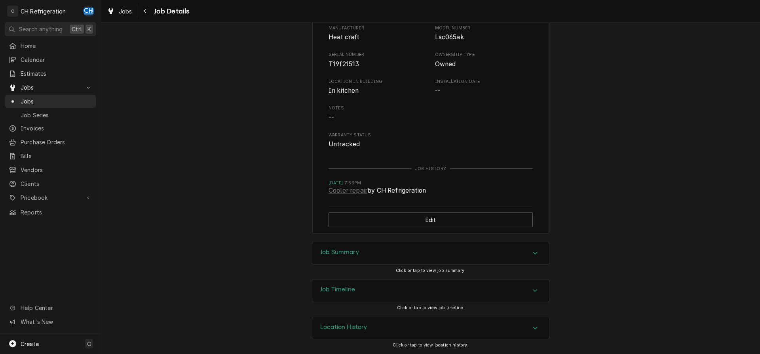
click at [417, 250] on div "Job Summary" at bounding box center [430, 253] width 237 height 22
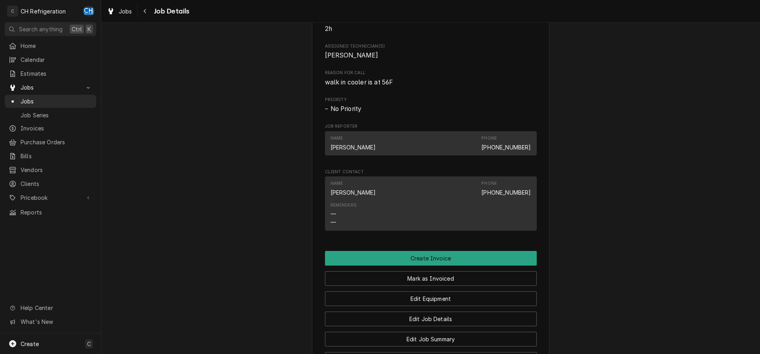
scroll to position [415, 0]
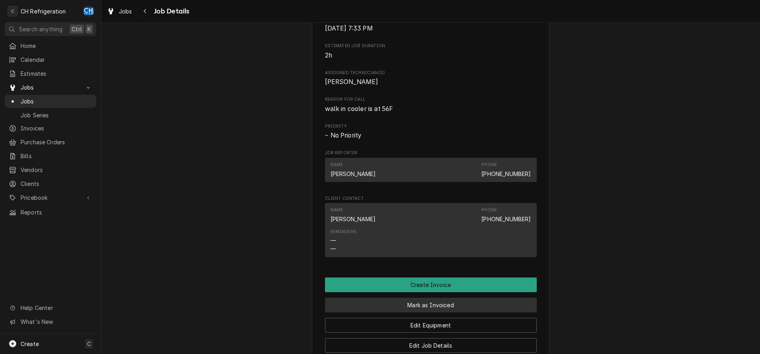
click at [434, 304] on button "Mark as Invoiced" at bounding box center [431, 304] width 212 height 15
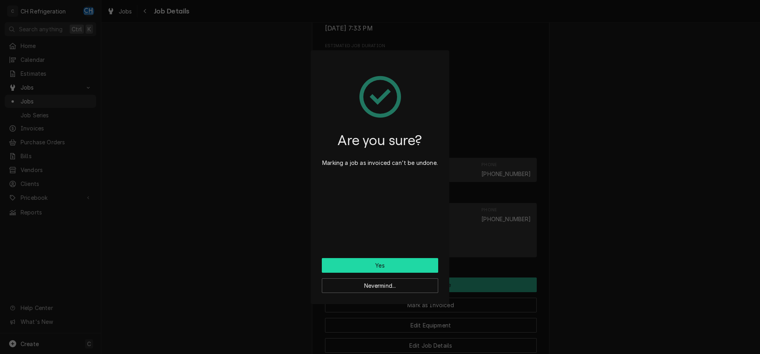
click at [396, 262] on button "Yes" at bounding box center [380, 265] width 116 height 15
